Goal: Navigation & Orientation: Find specific page/section

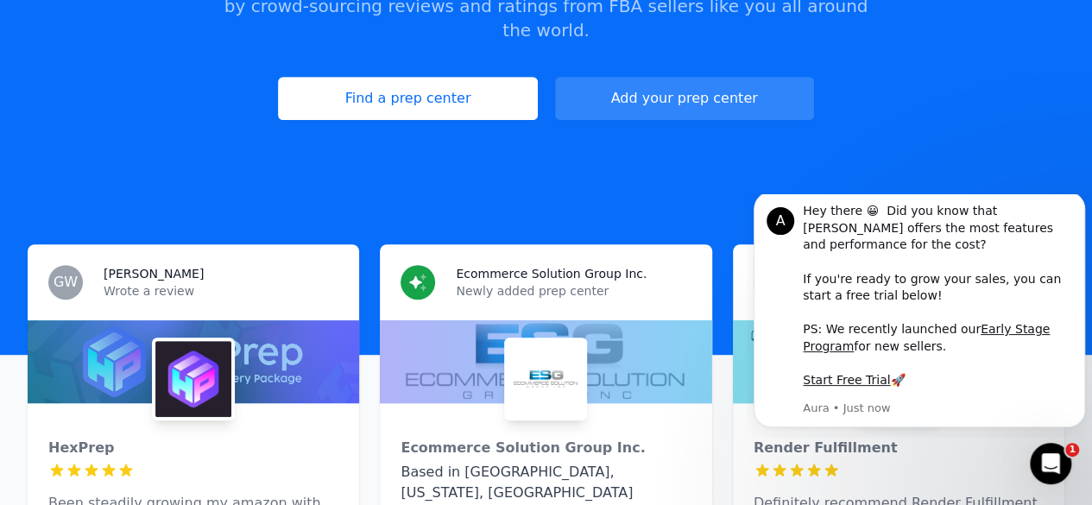
scroll to position [259, 0]
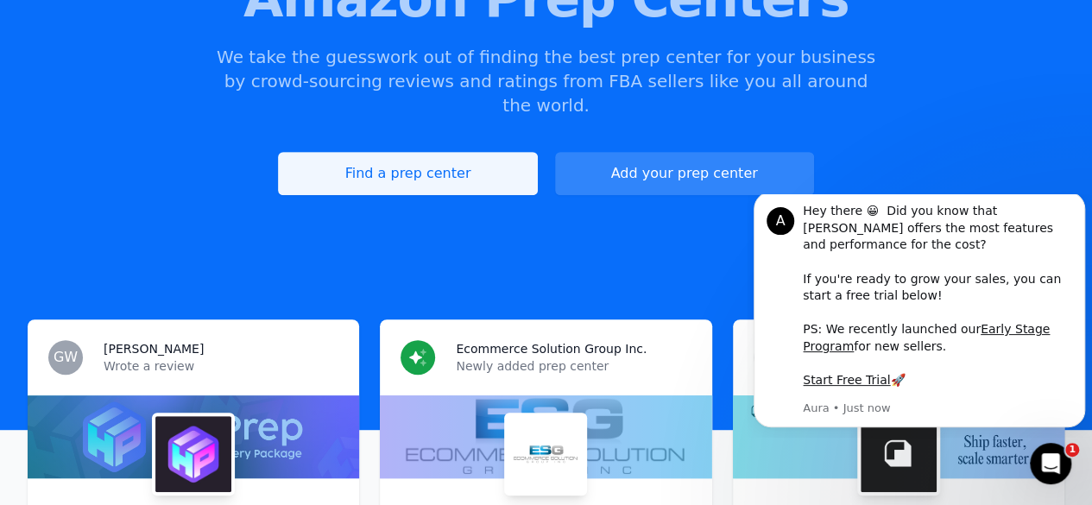
click at [439, 152] on link "Find a prep center" at bounding box center [407, 173] width 259 height 43
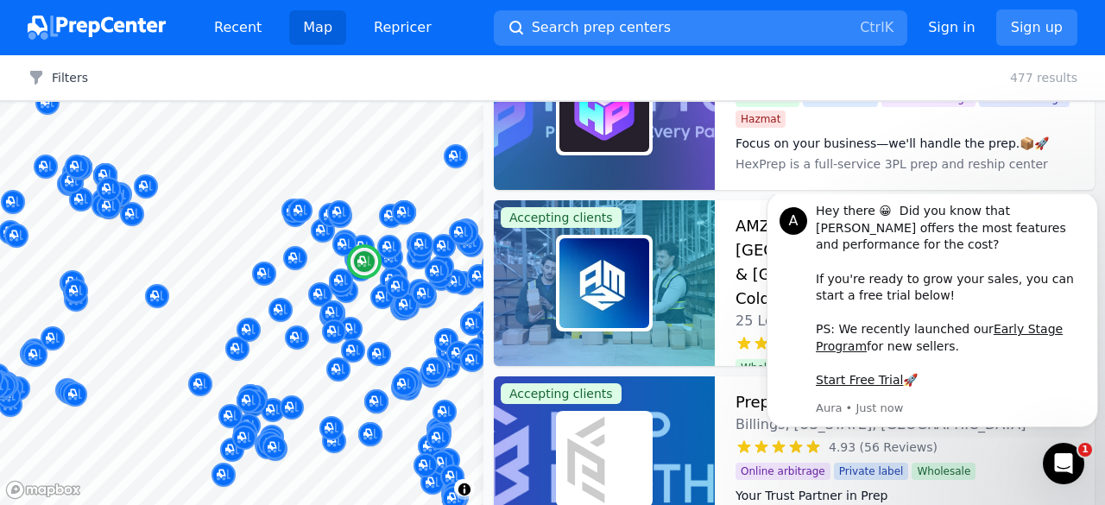
scroll to position [173, 0]
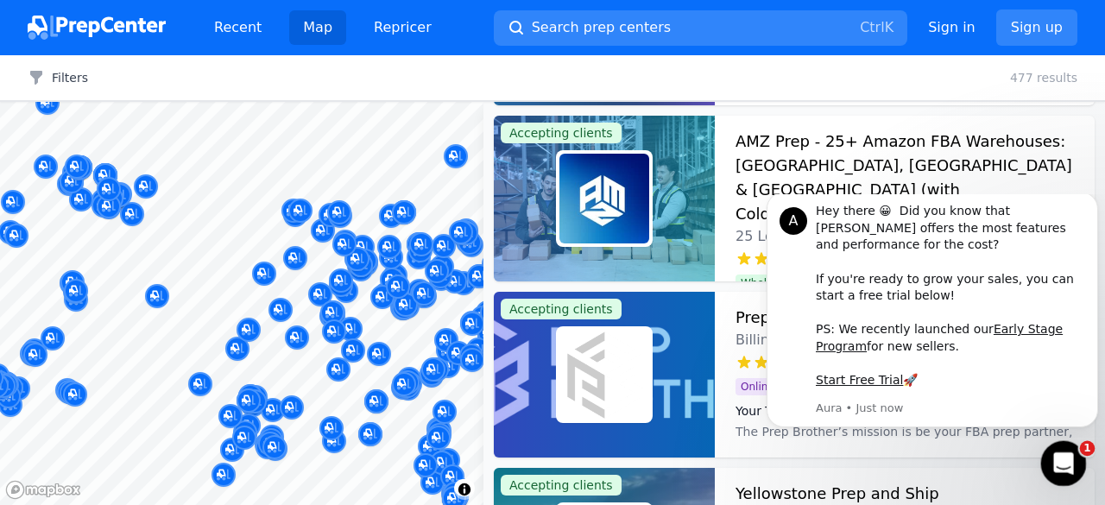
click at [1074, 469] on div "Open Intercom Messenger" at bounding box center [1060, 460] width 57 height 57
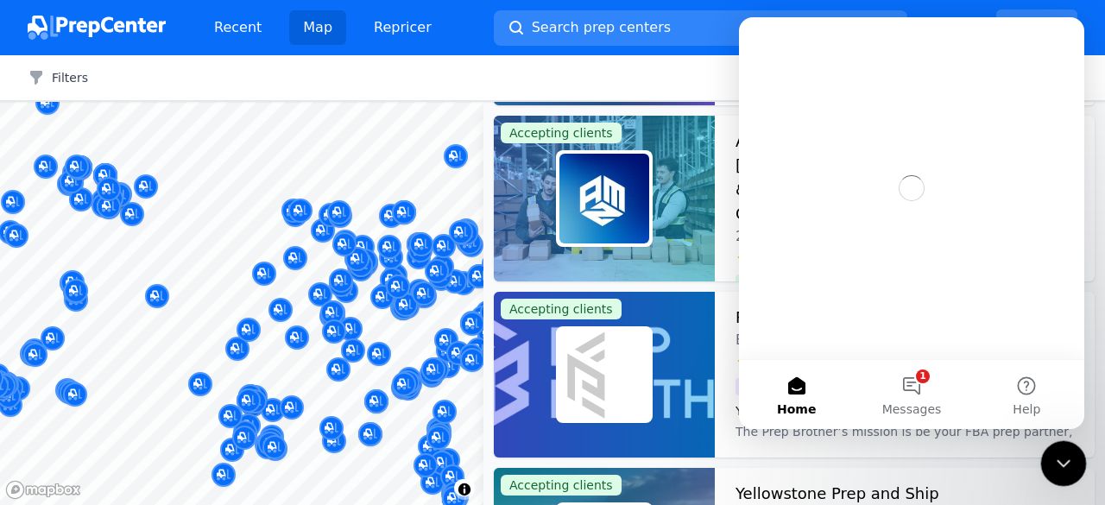
scroll to position [0, 0]
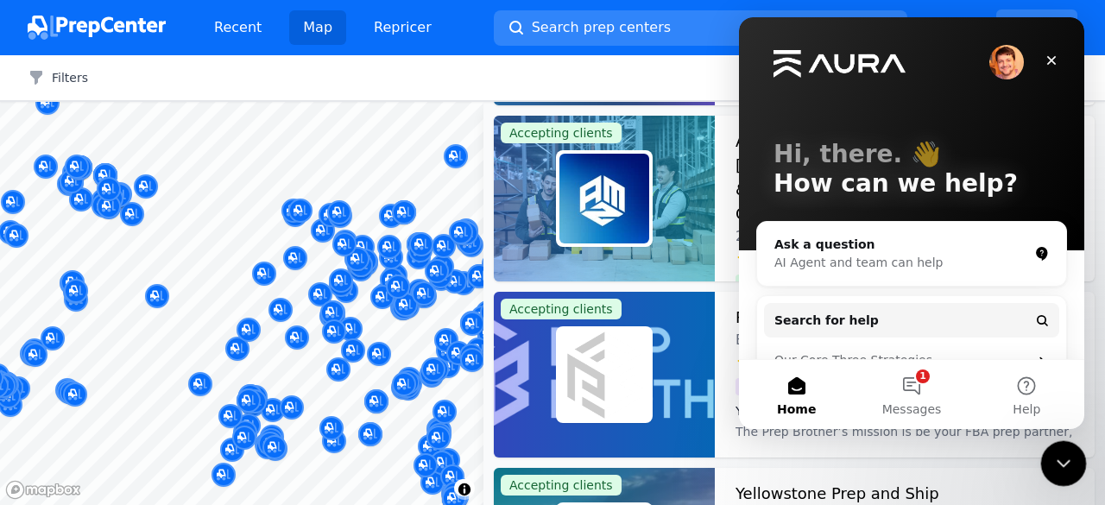
click at [1074, 469] on div "Close Intercom Messenger" at bounding box center [1060, 460] width 41 height 41
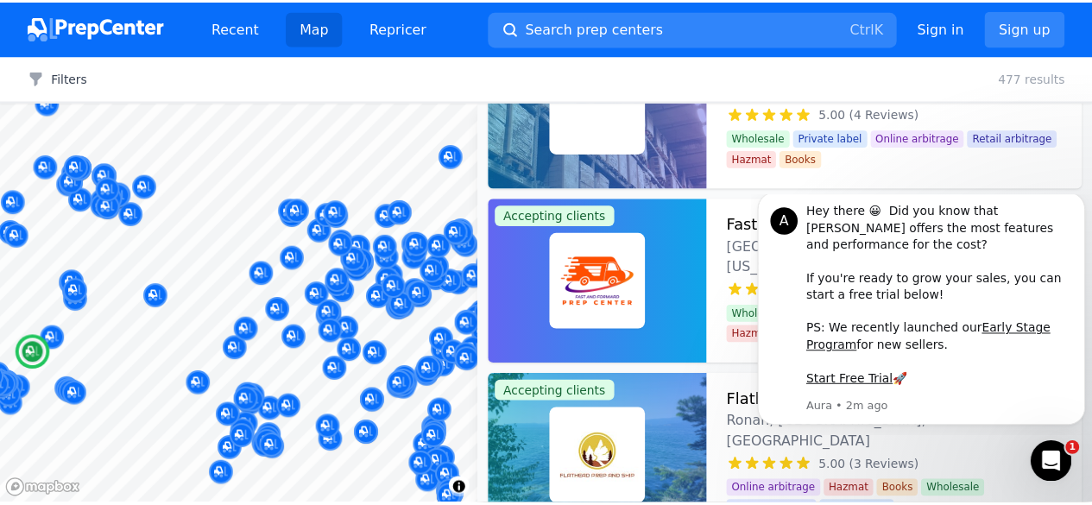
scroll to position [8631, 0]
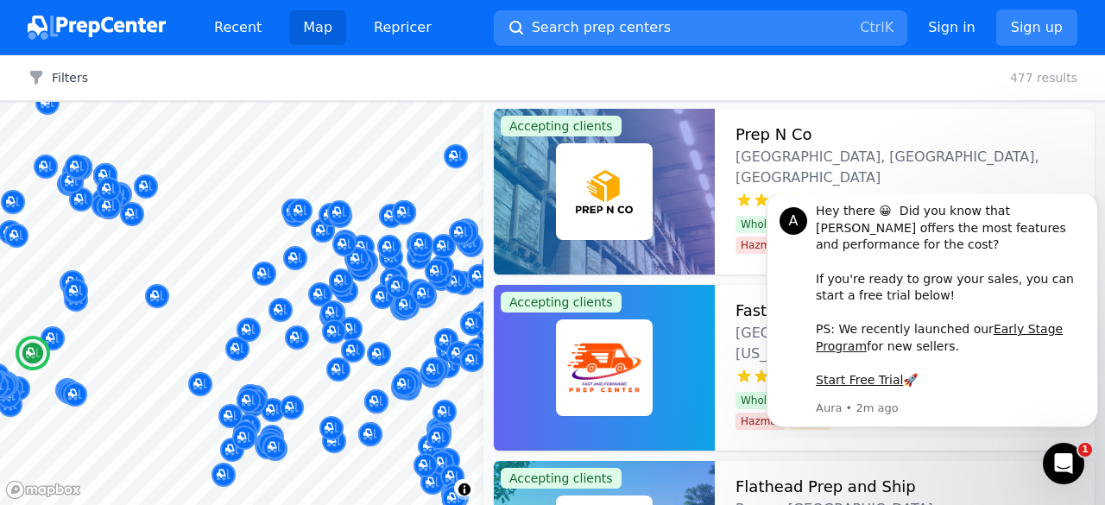
click at [786, 127] on h3 "Prep N Co" at bounding box center [773, 135] width 77 height 24
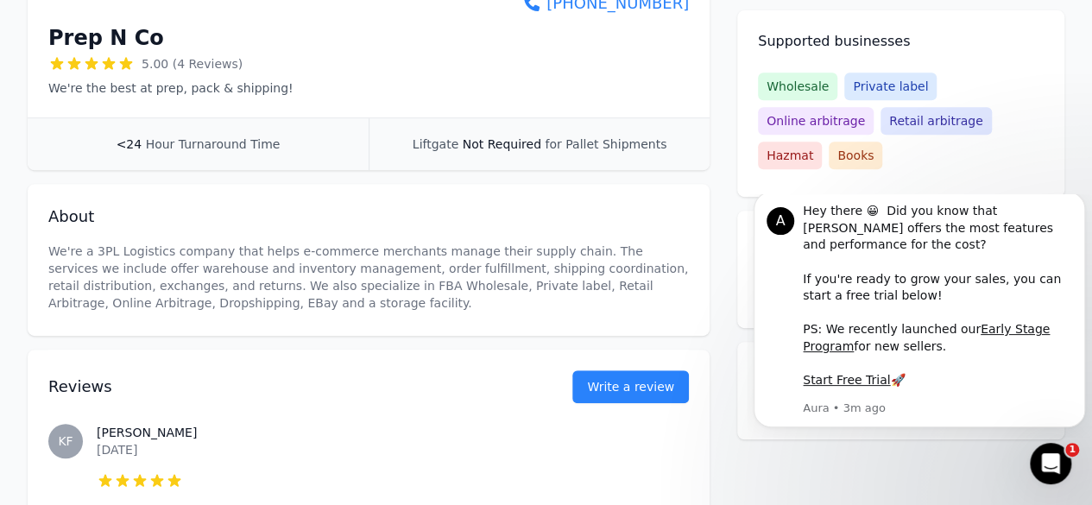
scroll to position [167, 0]
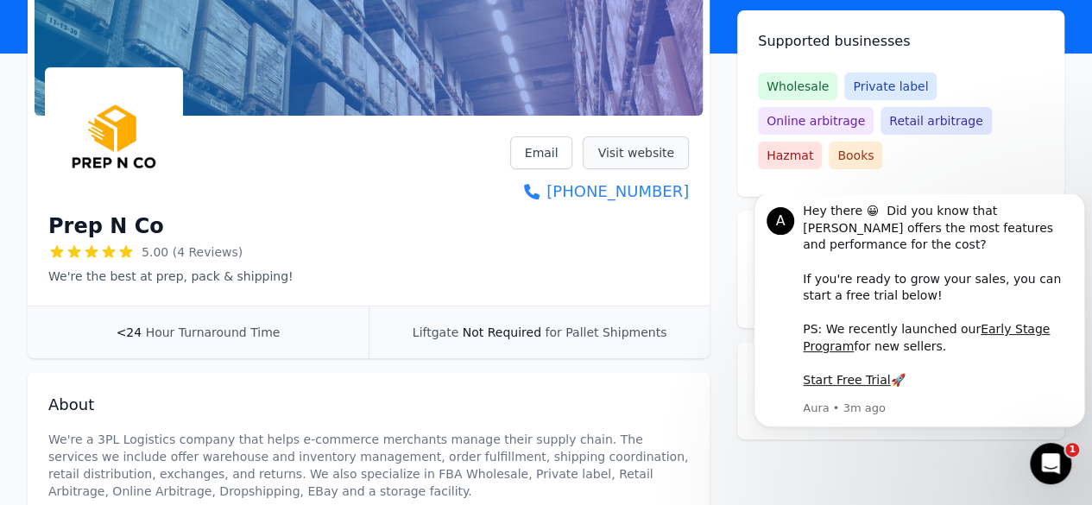
click at [656, 151] on link "Visit website" at bounding box center [636, 152] width 106 height 33
click at [656, 149] on link "Visit website" at bounding box center [636, 152] width 106 height 33
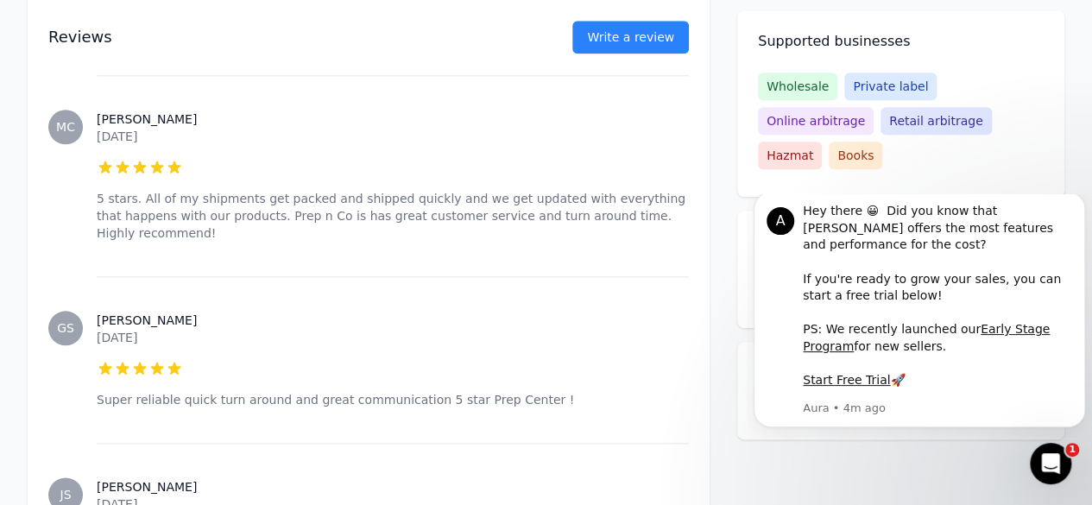
scroll to position [944, 0]
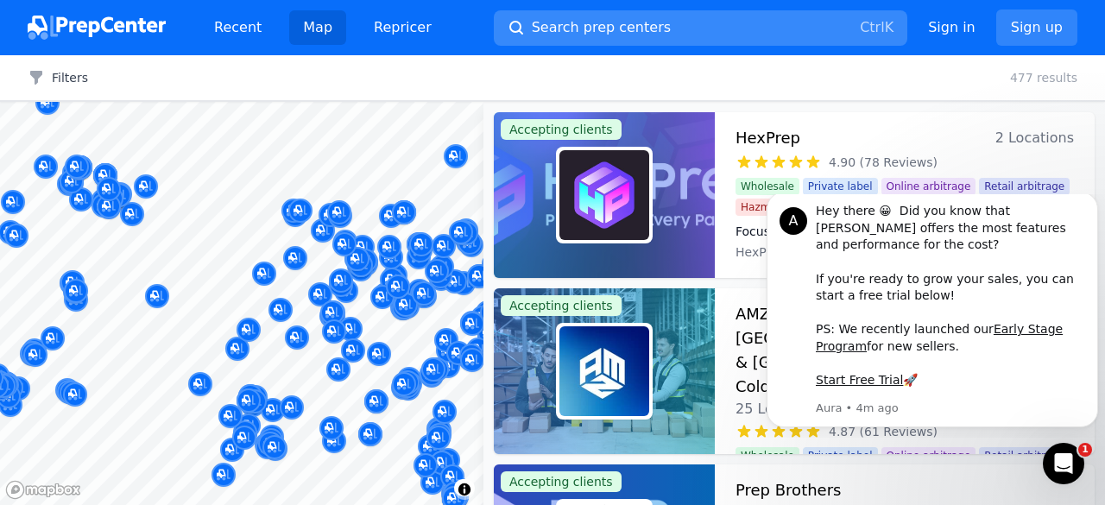
click at [640, 28] on button "Search prep centers Ctrl K" at bounding box center [700, 27] width 413 height 35
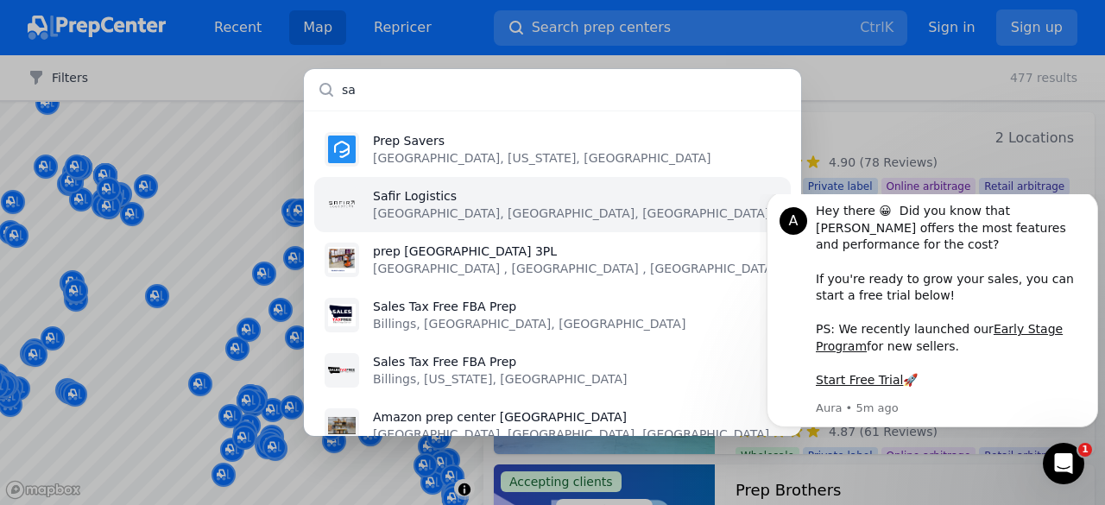
type input "sa"
click at [486, 216] on li "Safir Logistics [GEOGRAPHIC_DATA], [GEOGRAPHIC_DATA], [GEOGRAPHIC_DATA]" at bounding box center [552, 204] width 476 height 55
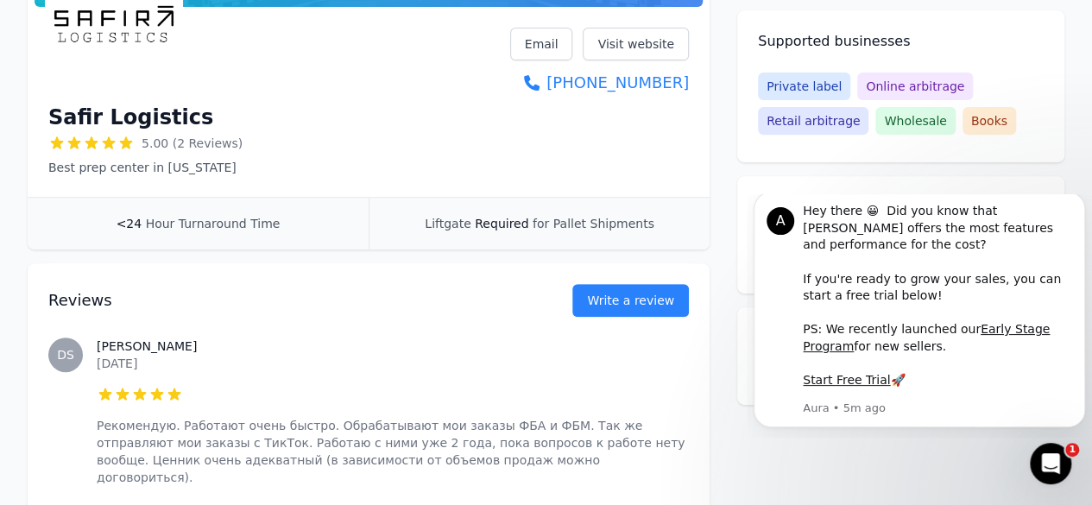
scroll to position [187, 0]
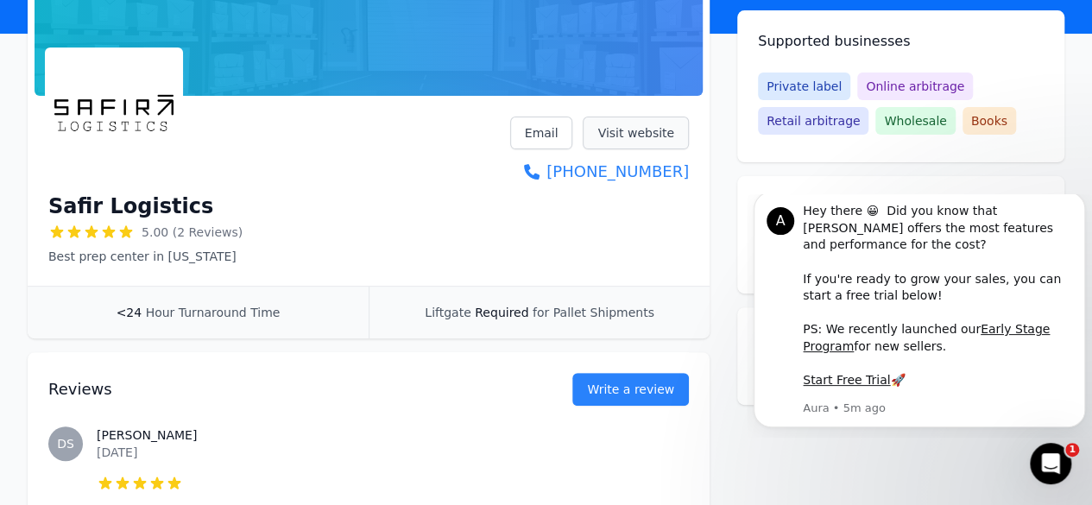
click at [616, 133] on link "Visit website" at bounding box center [636, 133] width 106 height 33
